Goal: Navigation & Orientation: Find specific page/section

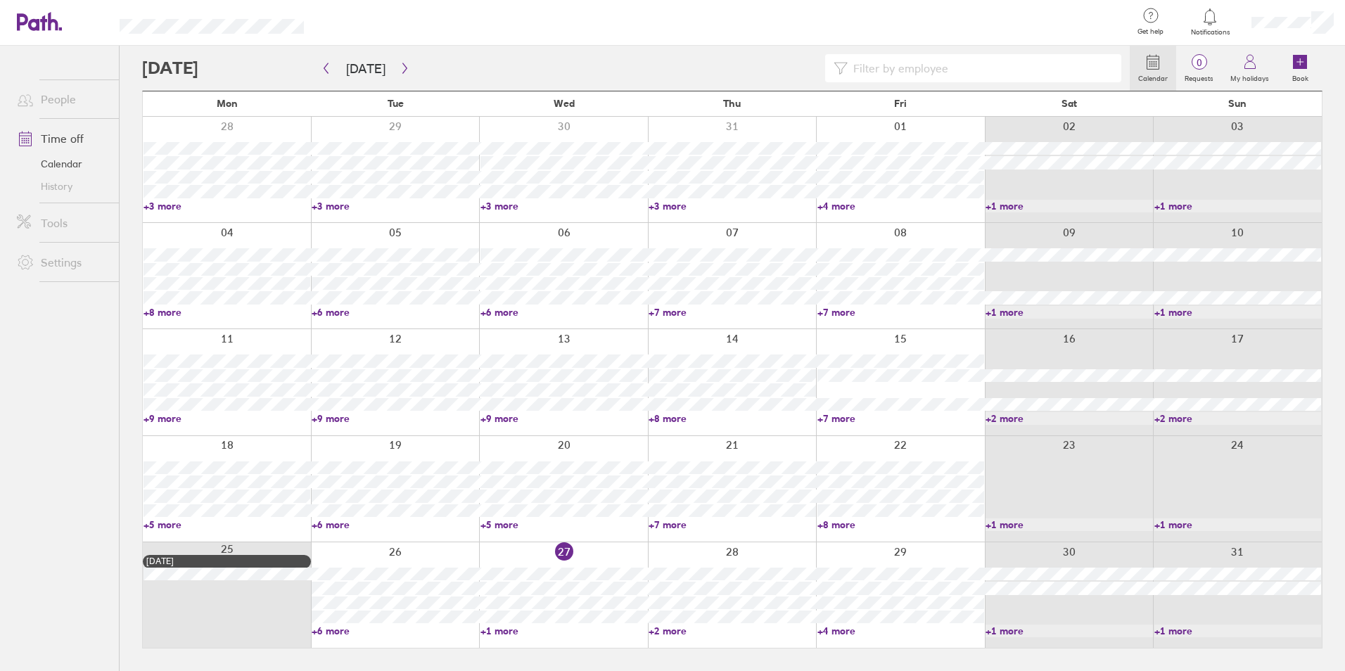
click at [490, 626] on link "+1 more" at bounding box center [563, 630] width 167 height 13
click at [662, 625] on link "+2 more" at bounding box center [731, 630] width 167 height 13
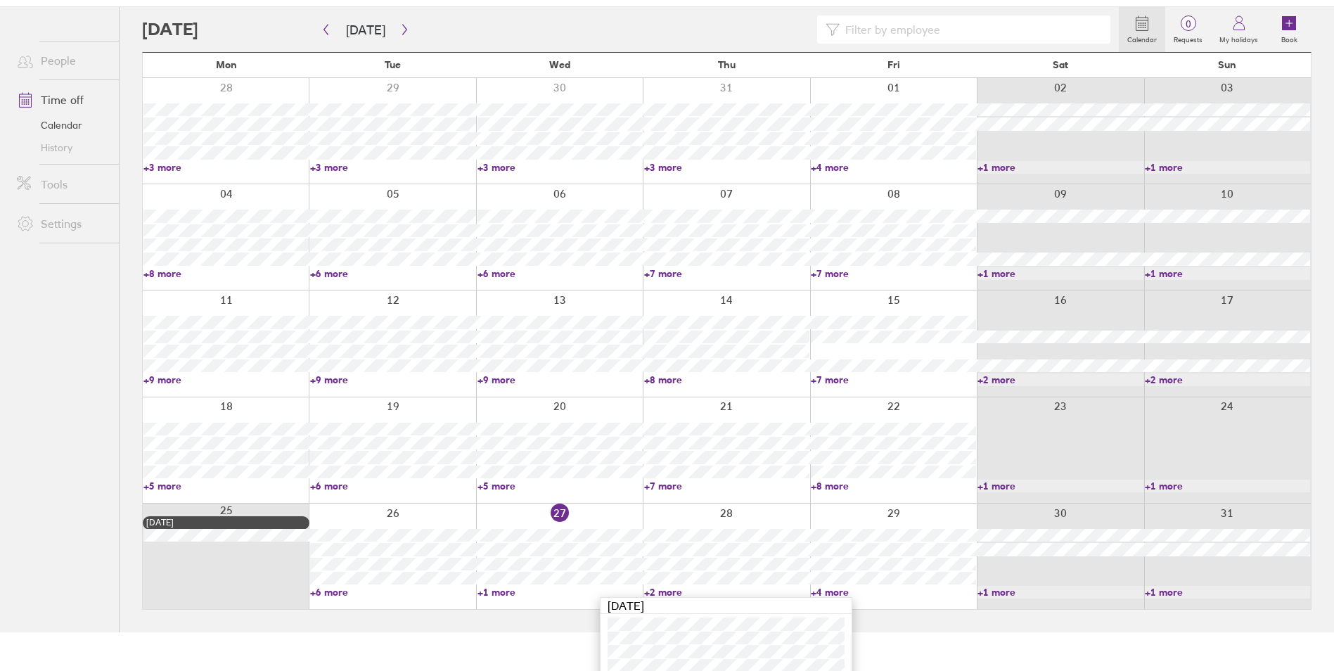
scroll to position [75, 0]
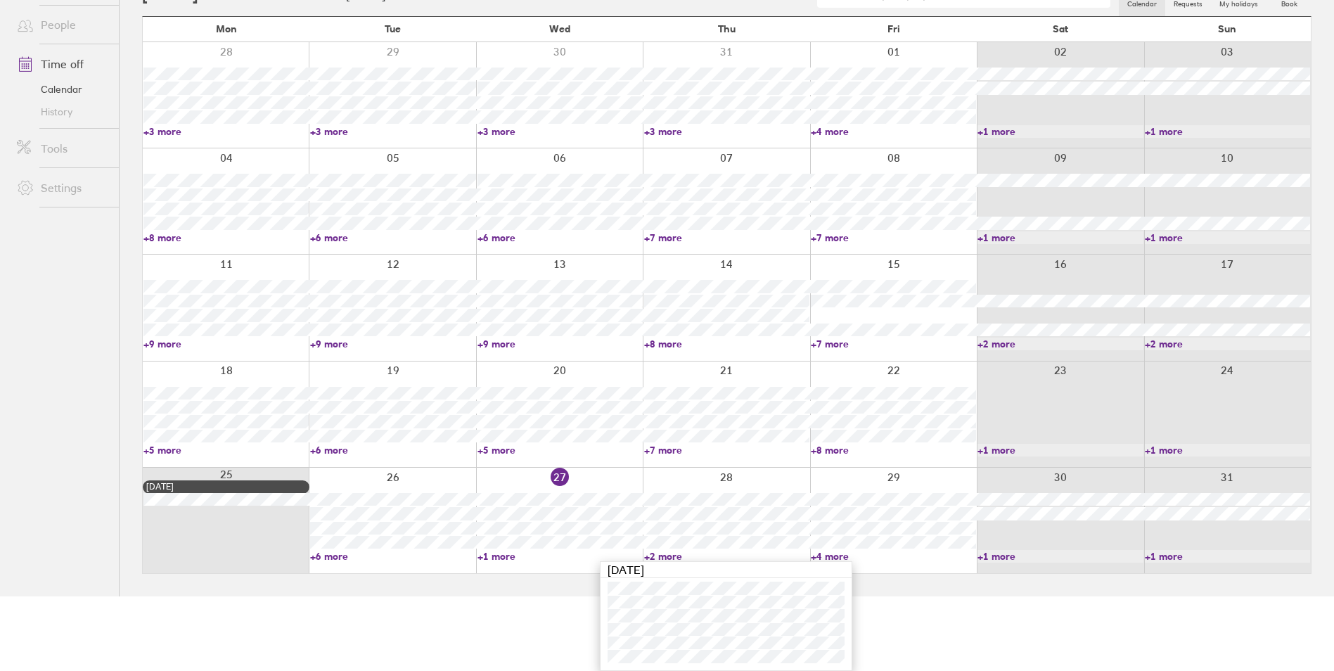
drag, startPoint x: 829, startPoint y: 559, endPoint x: 833, endPoint y: 553, distance: 7.2
click at [830, 558] on link "+4 more" at bounding box center [893, 556] width 165 height 13
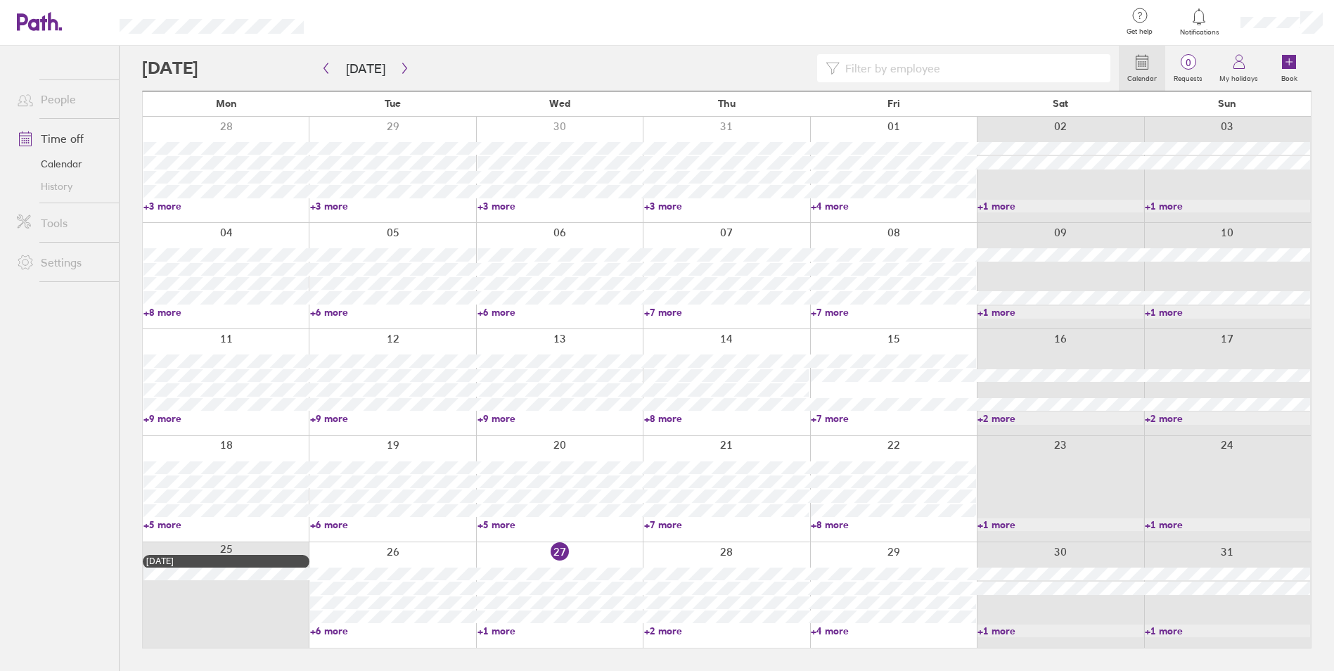
scroll to position [0, 0]
click at [826, 625] on link "+4 more" at bounding box center [900, 630] width 167 height 13
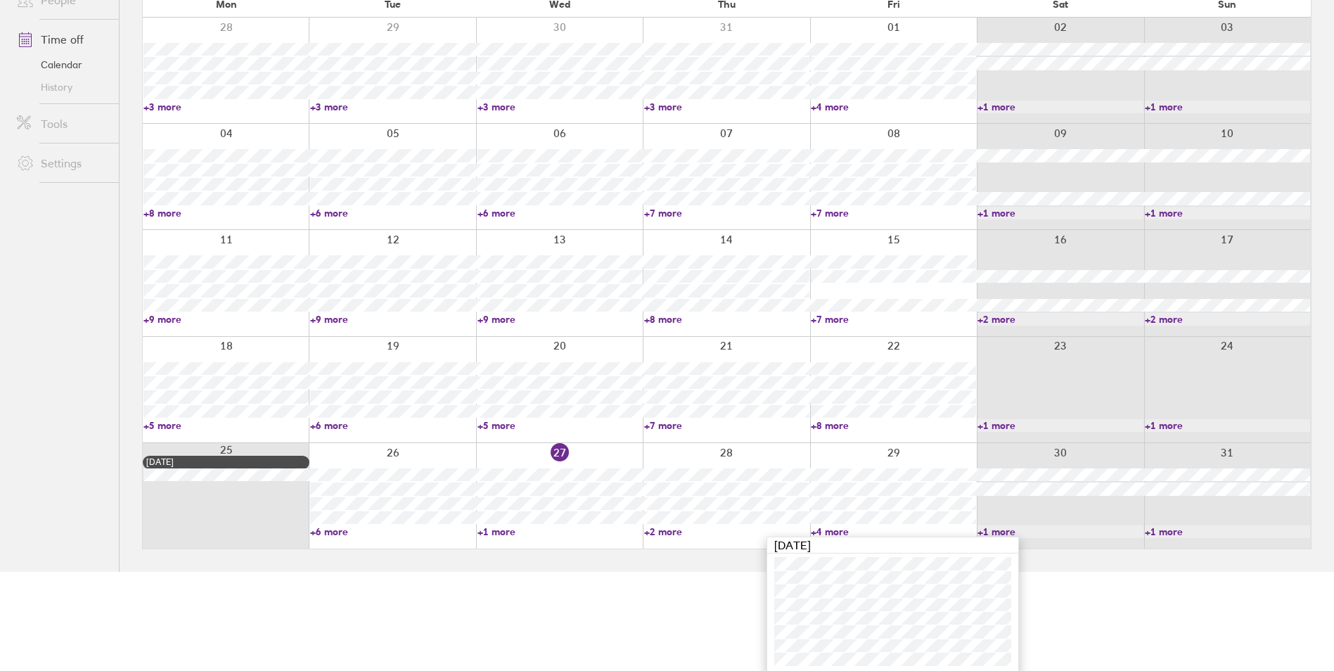
scroll to position [102, 0]
click at [618, 569] on html "Get help FAQs Contact us Notifications My profile Sign out People Time off Cale…" at bounding box center [667, 233] width 1334 height 671
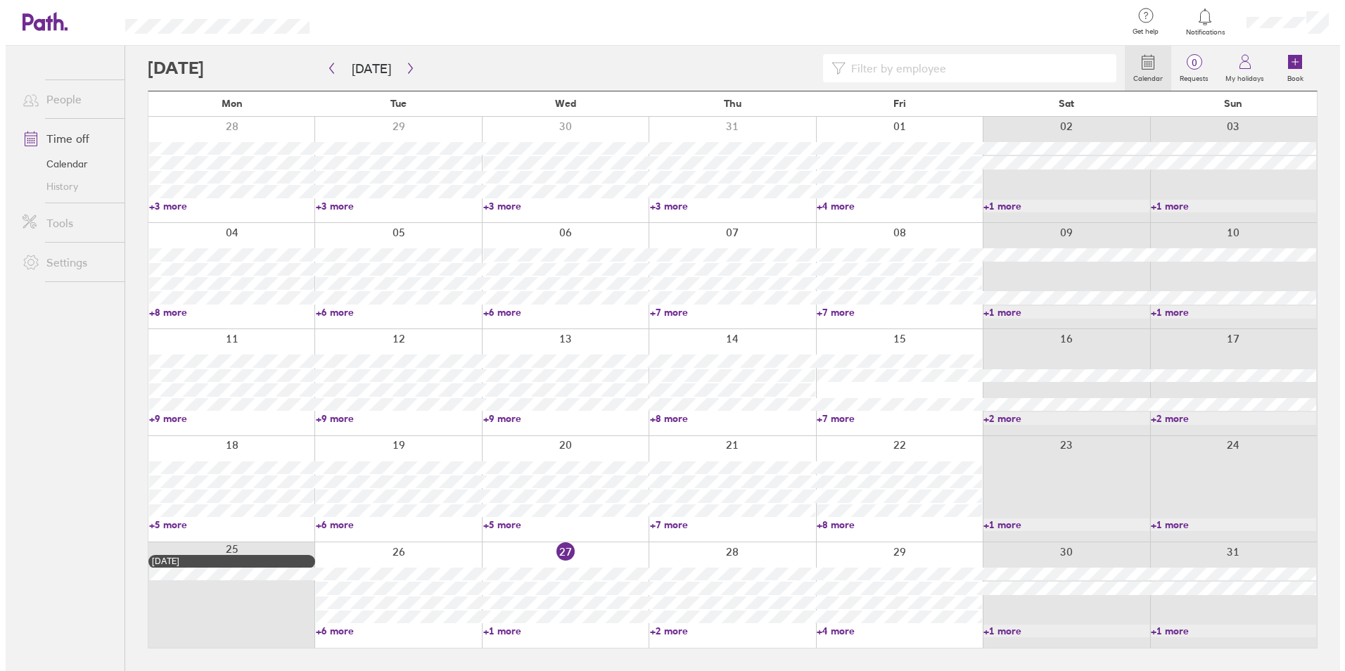
scroll to position [0, 0]
click at [14, 27] on header "Get help FAQs Contact us Notifications My profile Sign out" at bounding box center [672, 23] width 1345 height 46
click at [36, 17] on icon at bounding box center [39, 21] width 45 height 19
click at [498, 624] on div at bounding box center [563, 594] width 169 height 105
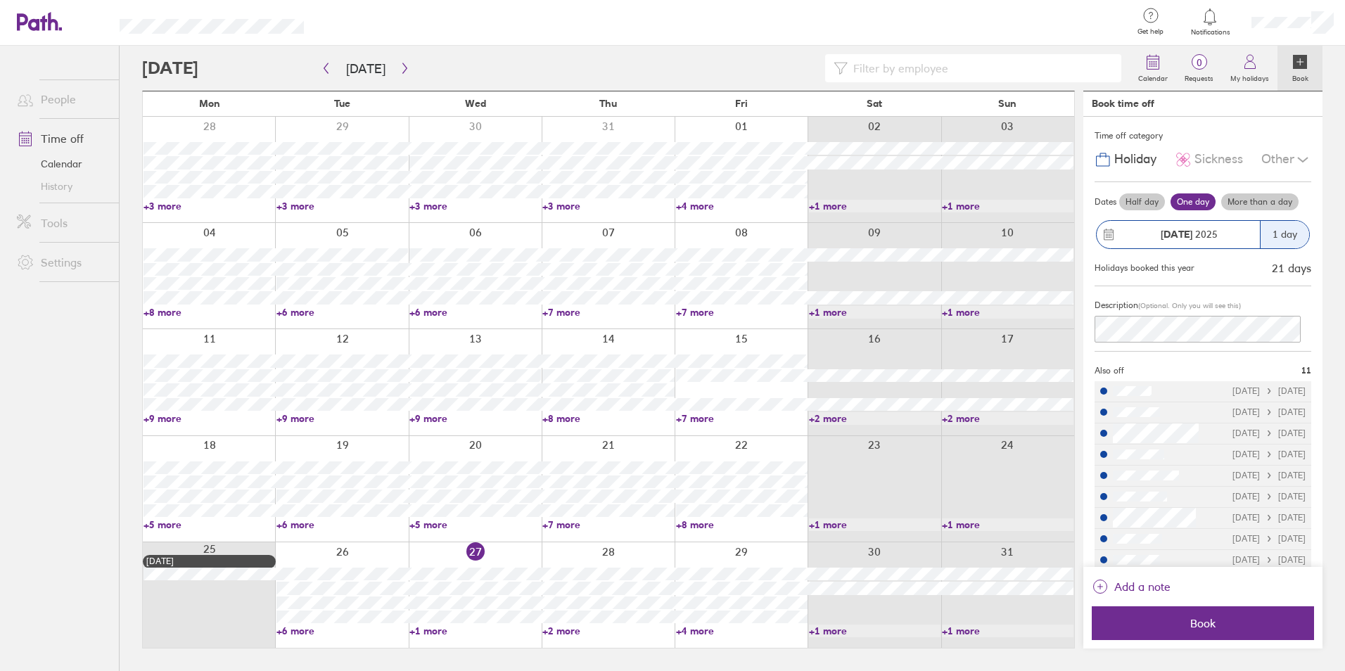
click at [412, 70] on div at bounding box center [635, 68] width 987 height 28
click at [402, 75] on button "button" at bounding box center [405, 68] width 18 height 23
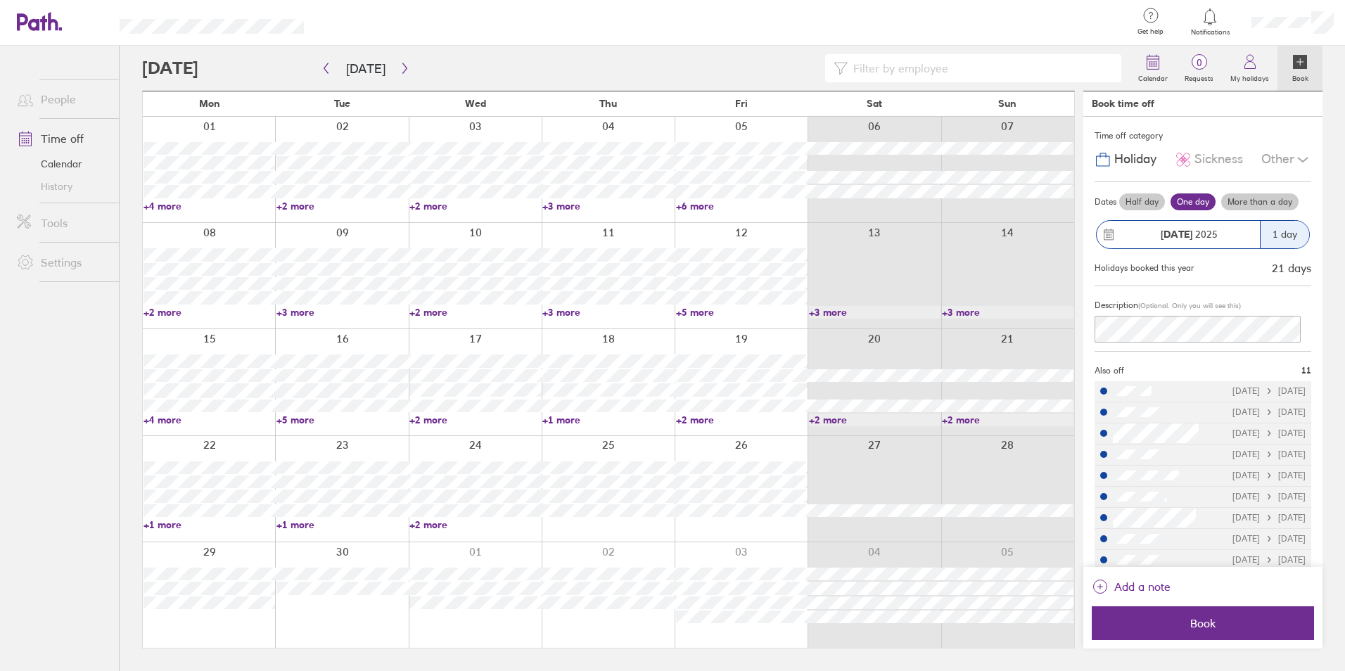
click at [164, 205] on link "+4 more" at bounding box center [208, 206] width 131 height 13
drag, startPoint x: 162, startPoint y: 229, endPoint x: 58, endPoint y: 427, distance: 224.0
click at [59, 444] on ul "People Time off Calendar History Tools Settings" at bounding box center [59, 335] width 119 height 579
click at [56, 163] on link "Calendar" at bounding box center [62, 164] width 113 height 23
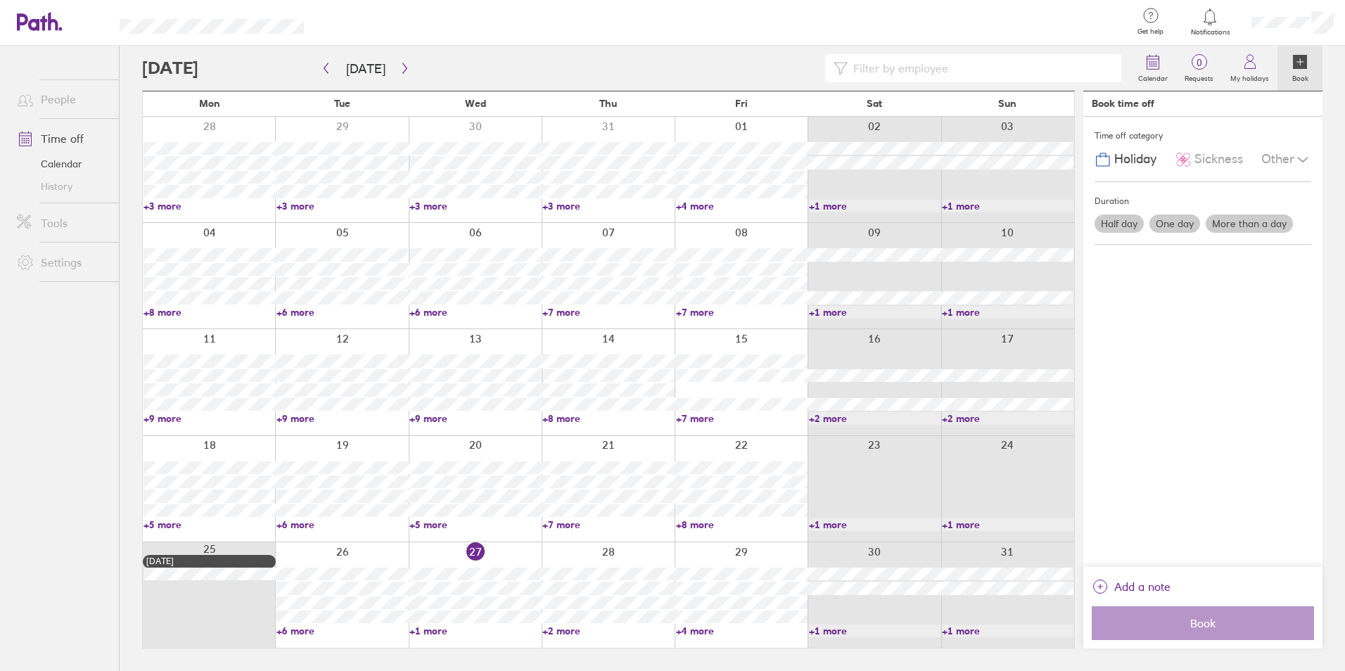
click at [43, 90] on link "People" at bounding box center [62, 99] width 113 height 28
